Goal: Transaction & Acquisition: Purchase product/service

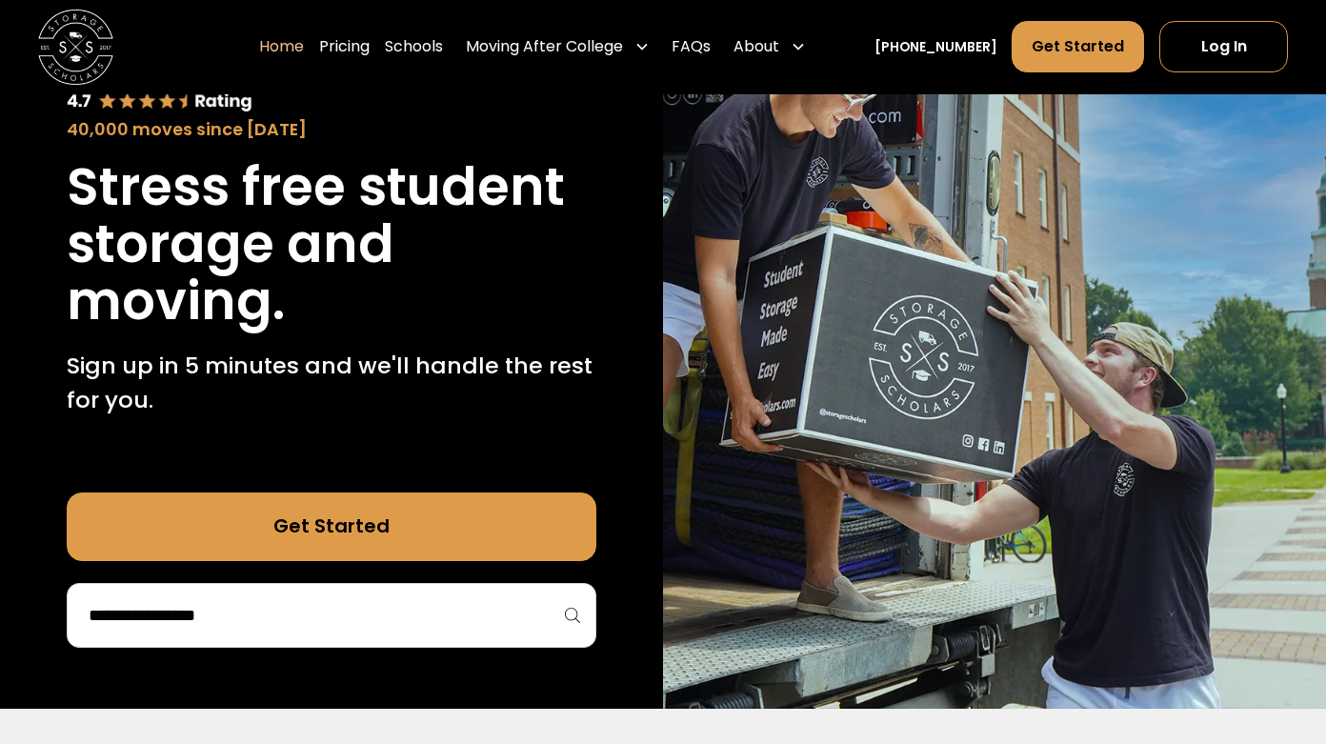
scroll to position [227, 0]
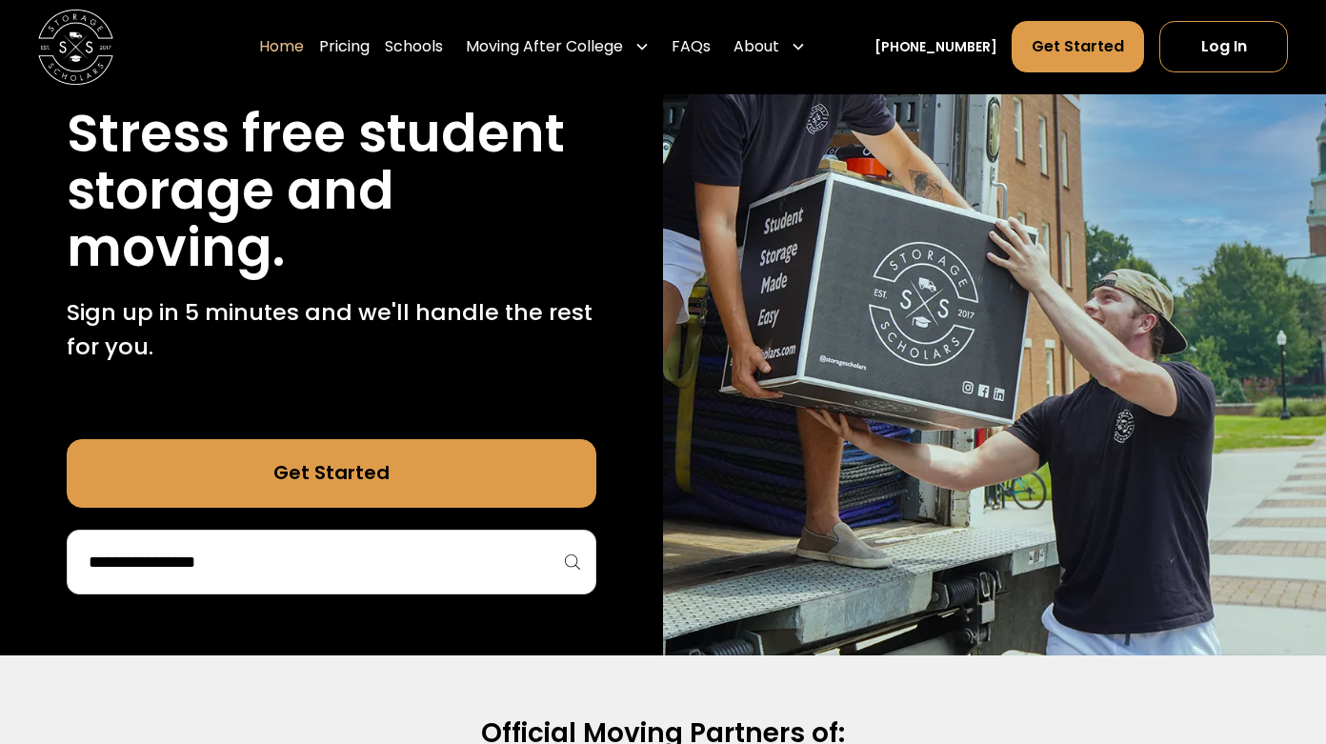
click at [518, 473] on link "Get Started" at bounding box center [332, 473] width 530 height 69
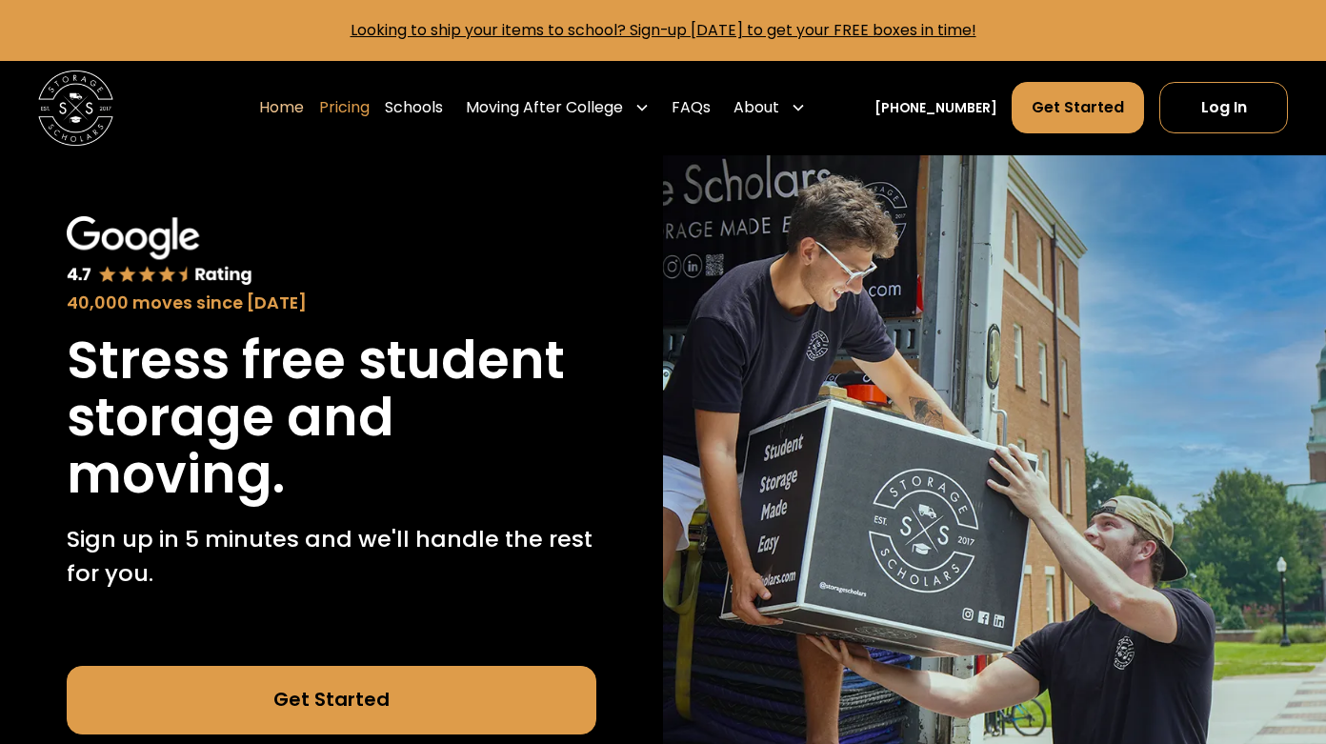
click at [370, 109] on link "Pricing" at bounding box center [344, 107] width 50 height 53
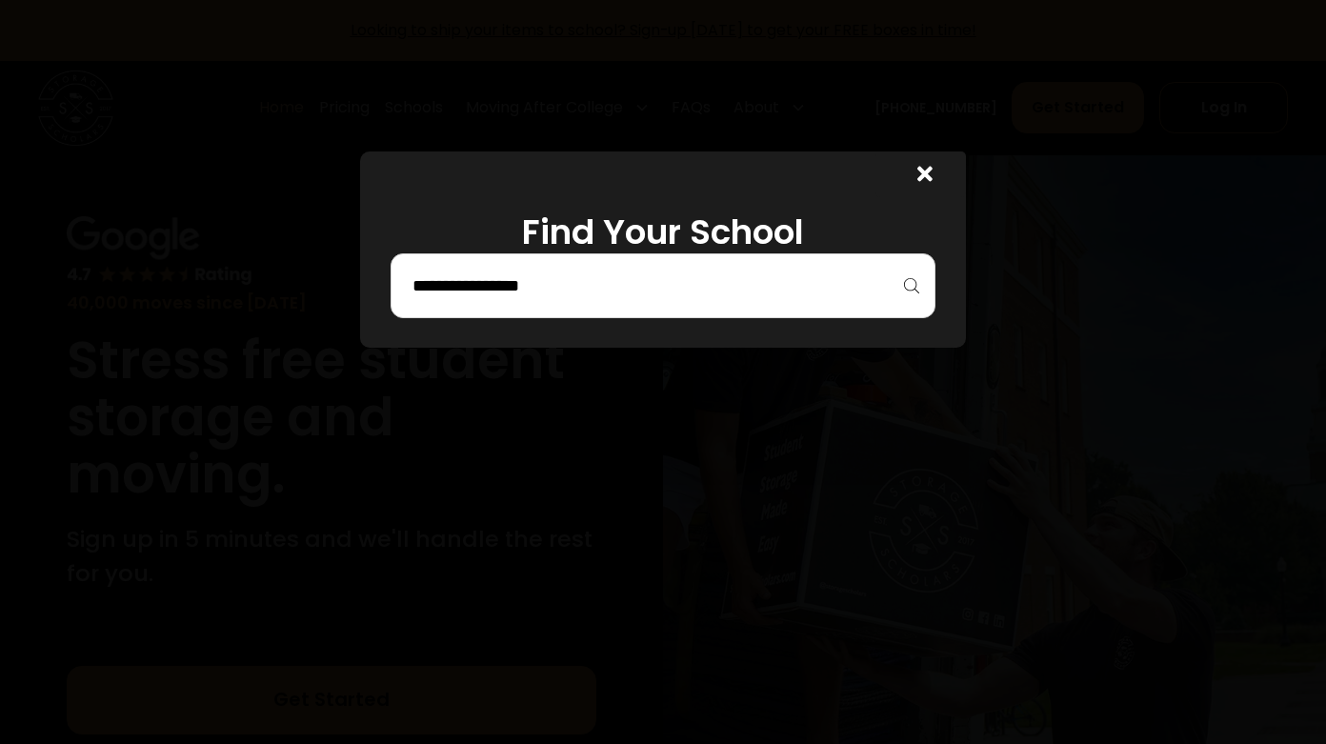
click at [495, 308] on div at bounding box center [662, 285] width 545 height 65
click at [492, 289] on input "search" at bounding box center [662, 286] width 505 height 32
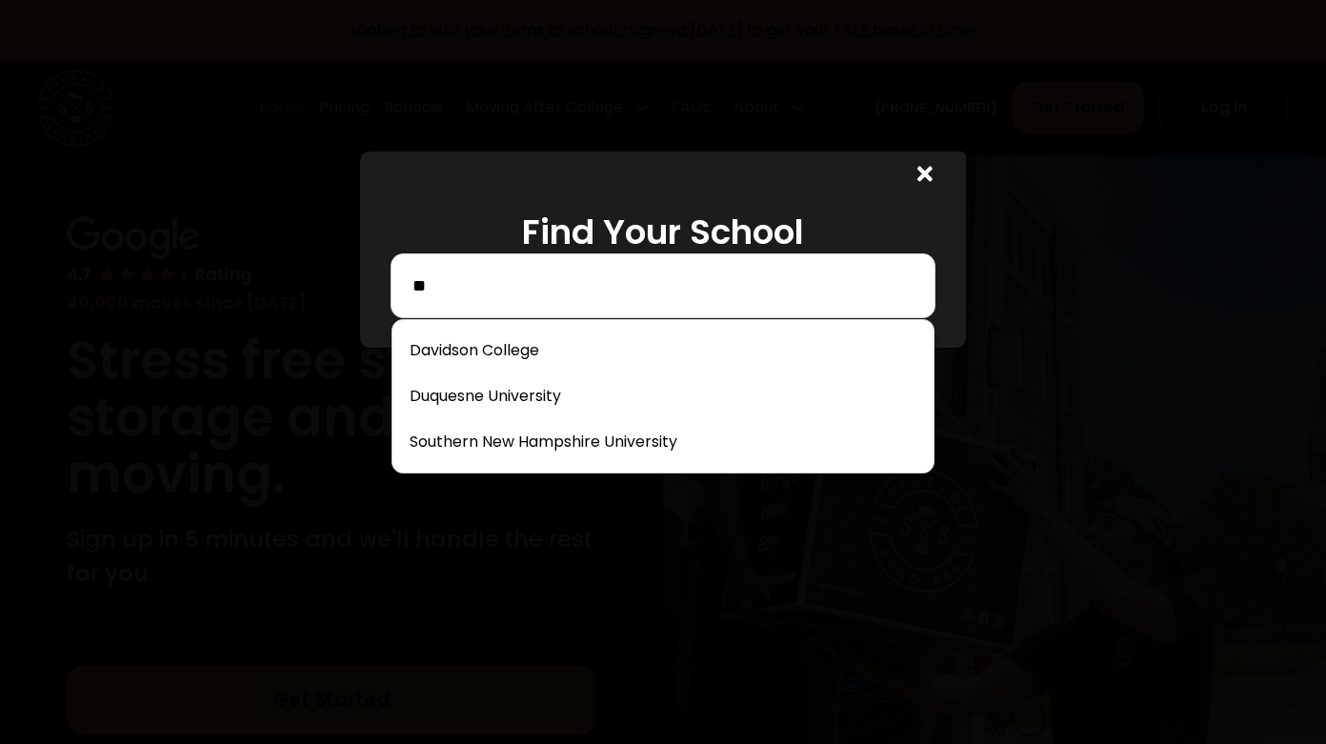
type input "*"
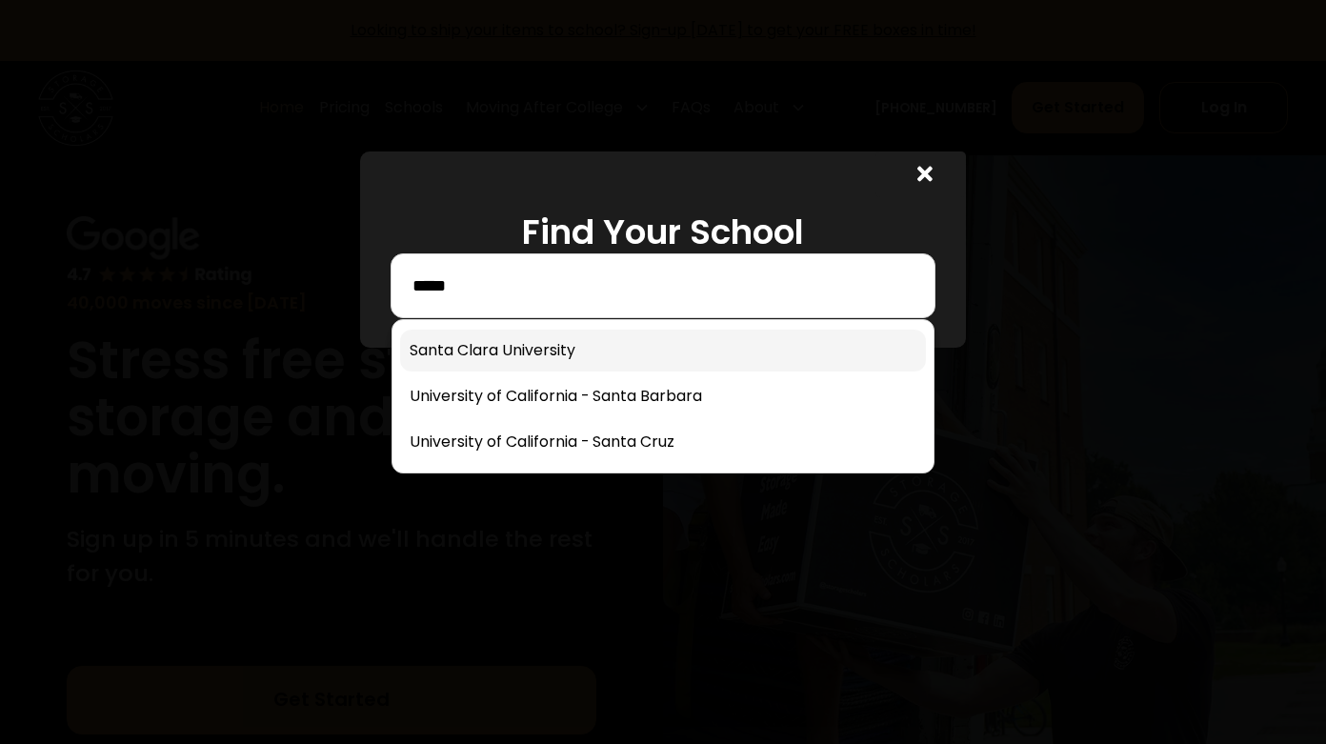
type input "*****"
click at [502, 350] on link at bounding box center [663, 351] width 526 height 42
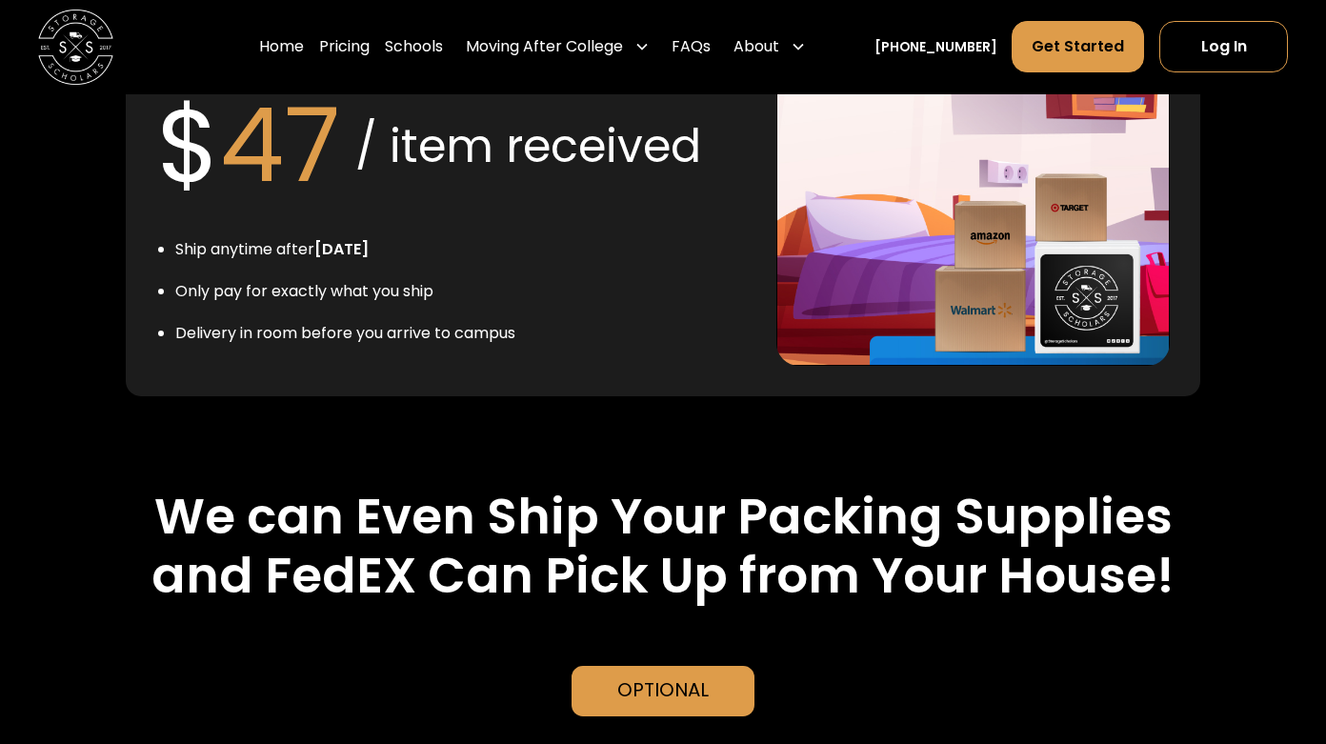
scroll to position [4143, 0]
